Goal: Transaction & Acquisition: Download file/media

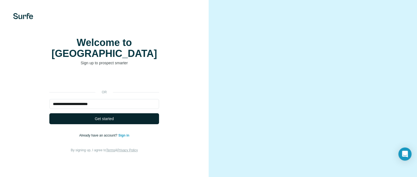
click at [102, 122] on span "Get started" at bounding box center [104, 118] width 19 height 5
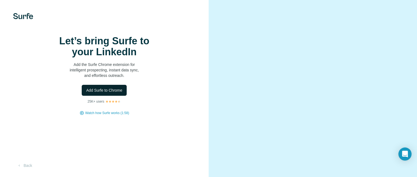
click at [107, 93] on span "Add Surfe to Chrome" at bounding box center [104, 90] width 36 height 5
